Goal: Check status: Check status

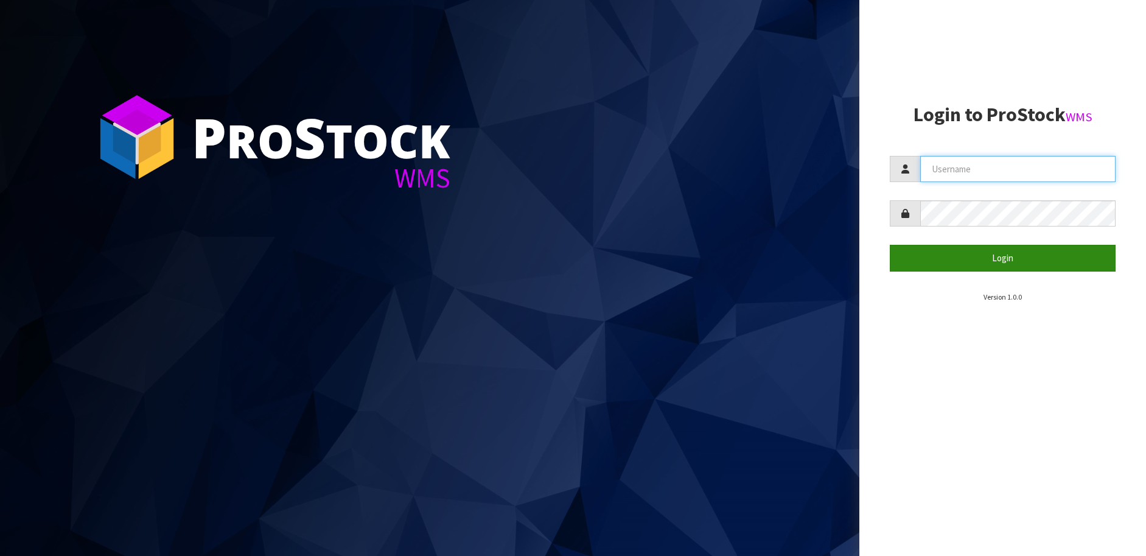
type input "[PERSON_NAME][EMAIL_ADDRESS][DOMAIN_NAME]"
click at [954, 260] on button "Login" at bounding box center [1003, 258] width 226 height 26
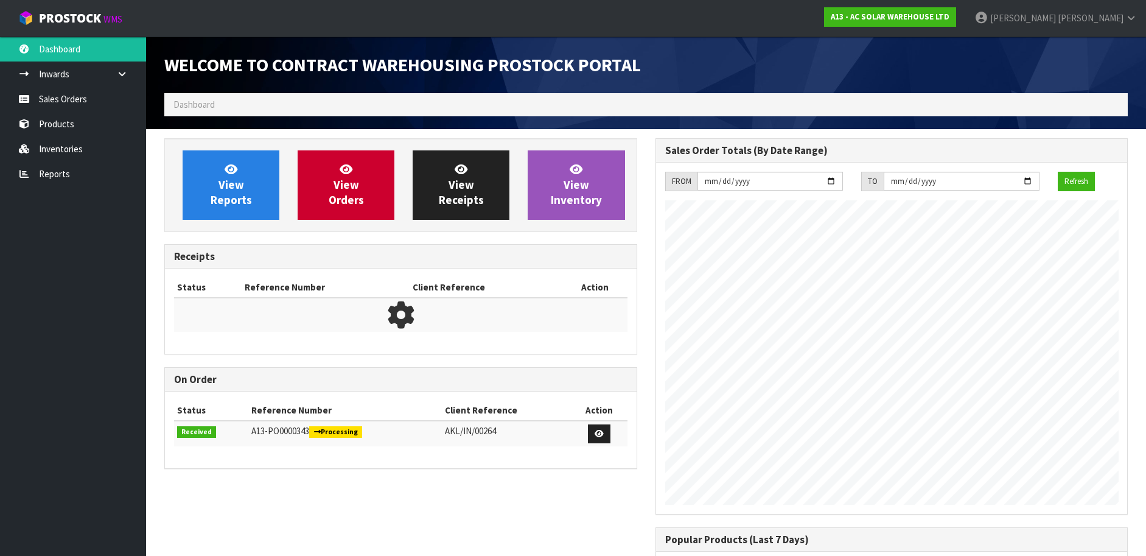
scroll to position [727, 490]
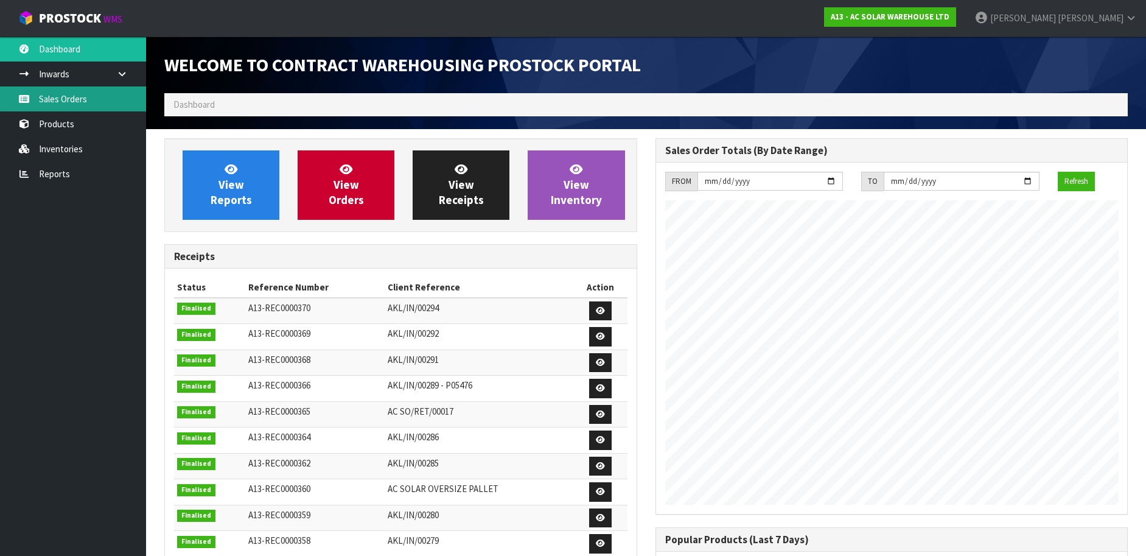
click at [100, 105] on link "Sales Orders" at bounding box center [73, 98] width 146 height 25
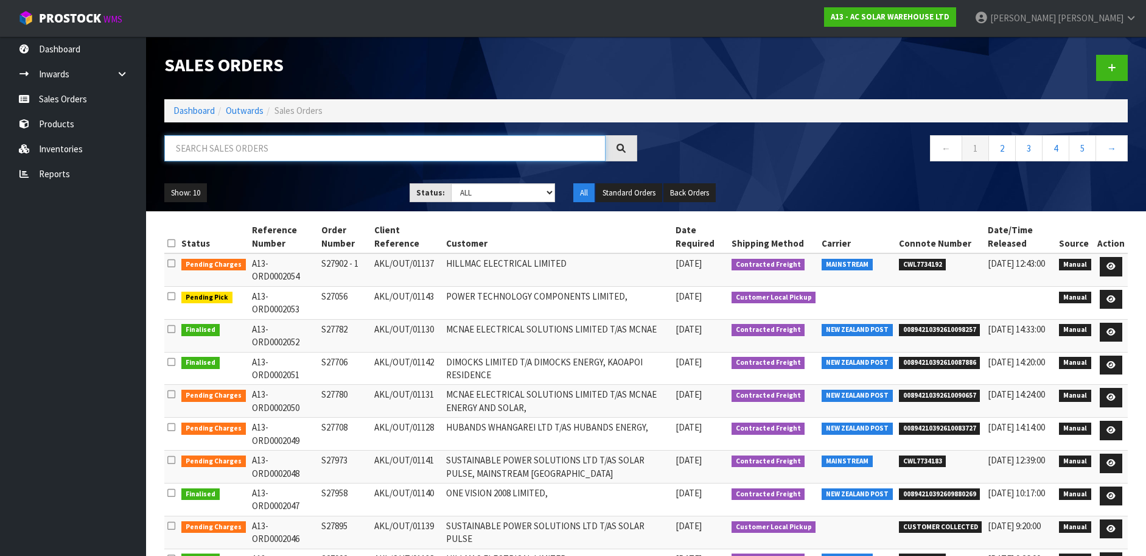
click at [259, 150] on input "text" at bounding box center [384, 148] width 441 height 26
paste input "S27708"
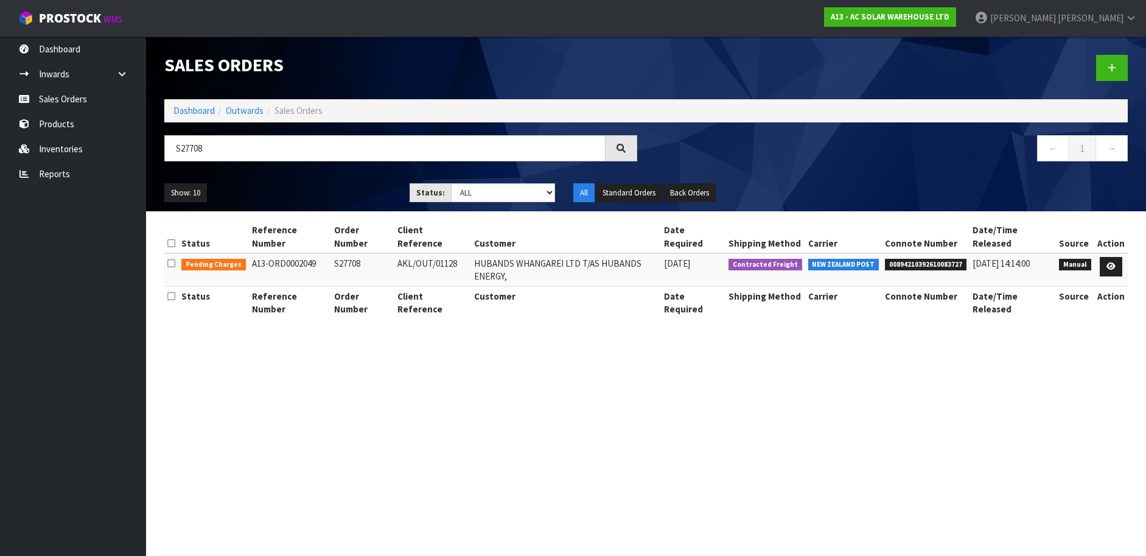
click at [922, 259] on span "00894210392610083727" at bounding box center [926, 265] width 82 height 12
copy span "00894210392610083727"
click at [469, 150] on input "S27708" at bounding box center [384, 148] width 441 height 26
paste input "82"
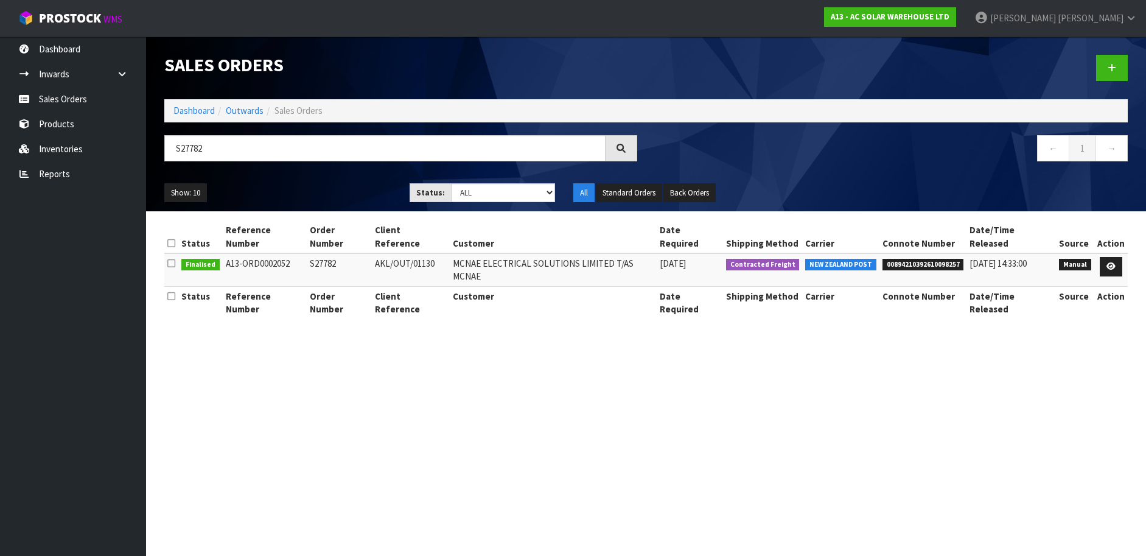
click at [906, 259] on span "00894210392610098257" at bounding box center [923, 265] width 82 height 12
copy span "00894210392610098257"
click at [316, 148] on input "S27782" at bounding box center [384, 148] width 441 height 26
paste input "958"
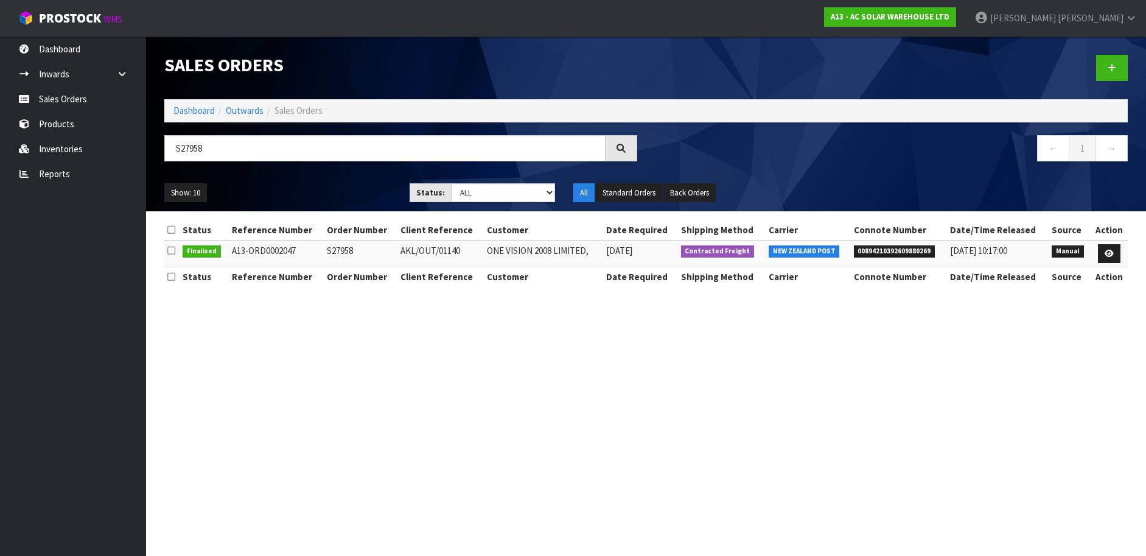
click at [921, 254] on span "00894210392609880269" at bounding box center [895, 251] width 82 height 12
copy span "00894210392609880269"
drag, startPoint x: 459, startPoint y: 155, endPoint x: 455, endPoint y: 148, distance: 7.6
click at [457, 154] on input "S27958" at bounding box center [384, 148] width 441 height 26
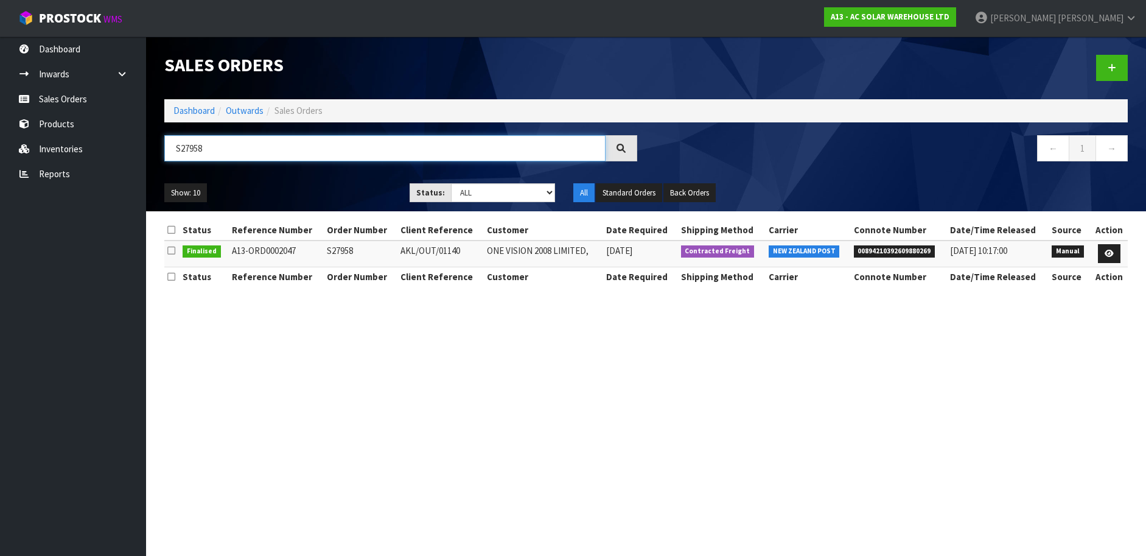
click at [455, 148] on input "S27958" at bounding box center [384, 148] width 441 height 26
paste input "73"
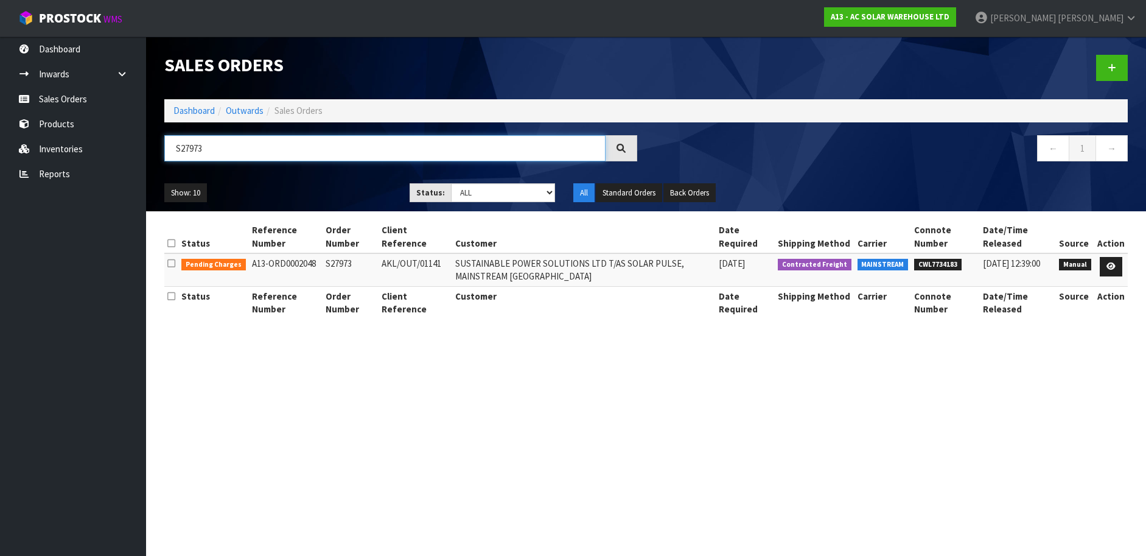
type input "S27973"
click at [935, 259] on span "CWL7734183" at bounding box center [937, 265] width 47 height 12
copy span "CWL7734183"
